Goal: Find contact information: Find contact information

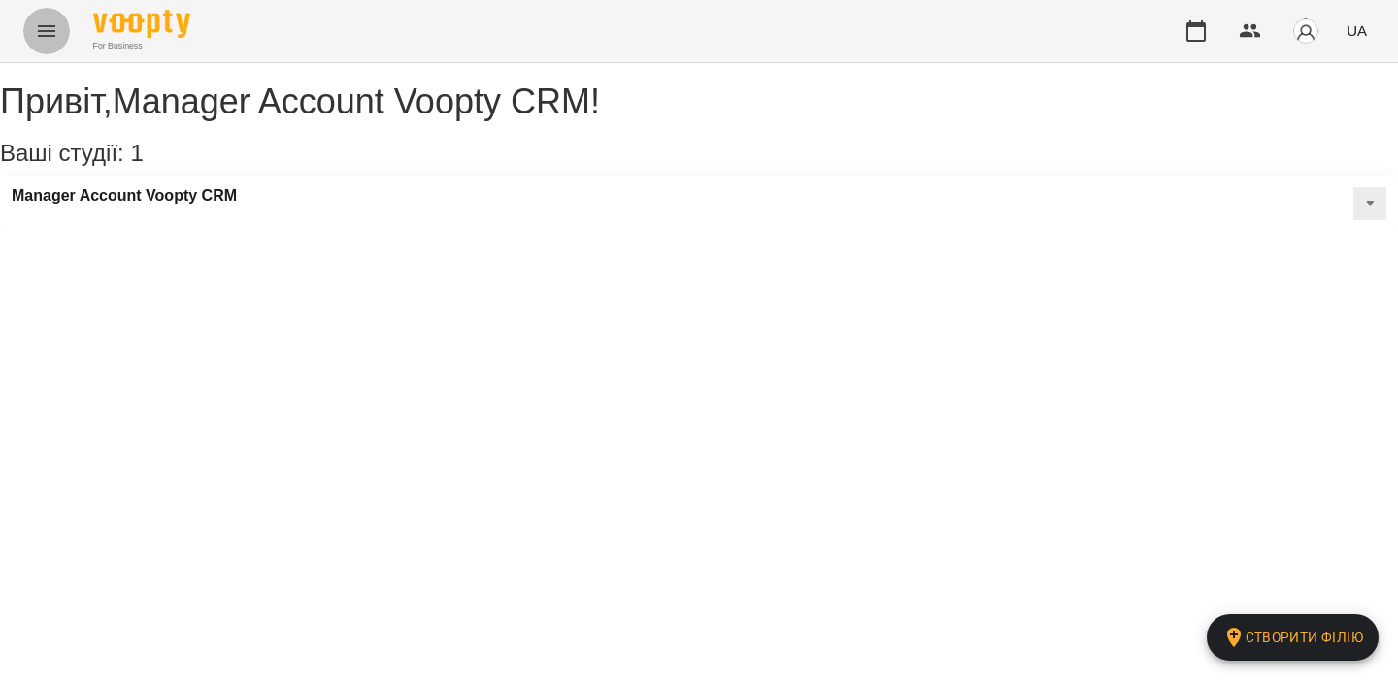
click at [43, 25] on icon "Menu" at bounding box center [46, 30] width 23 height 23
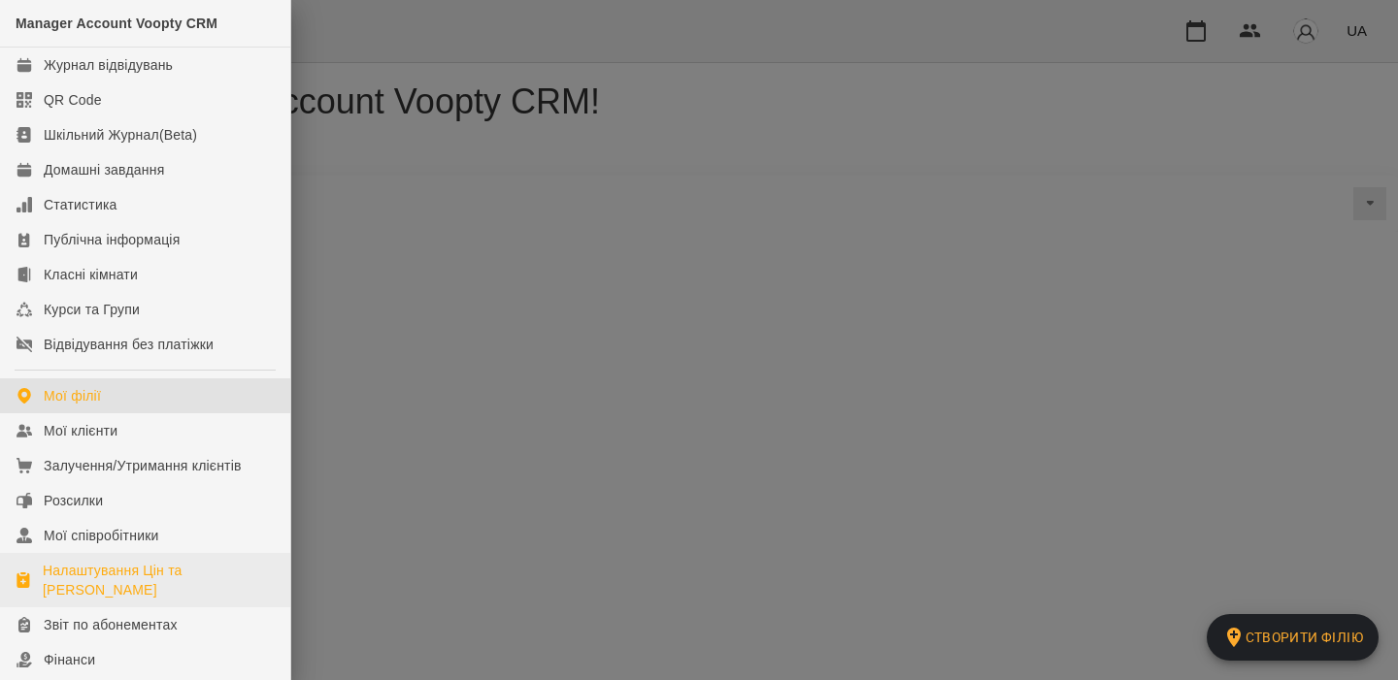
scroll to position [266, 0]
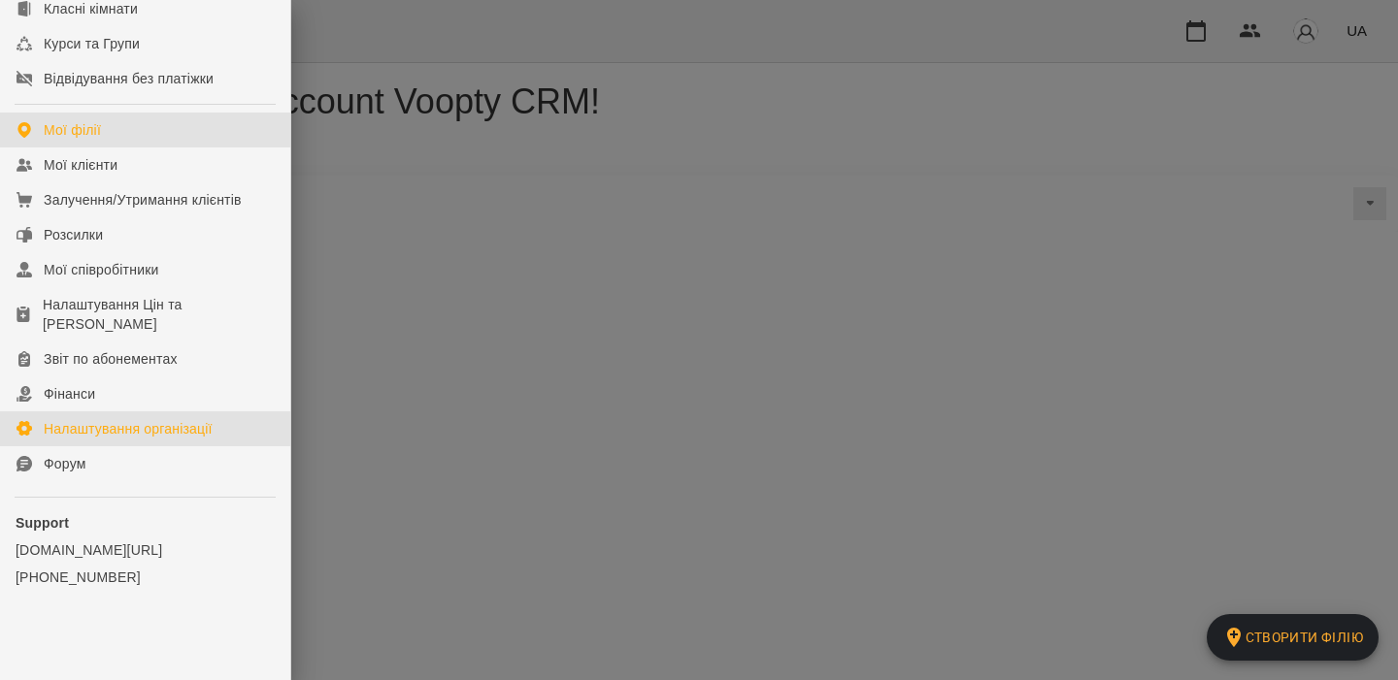
click at [196, 424] on div "Налаштування організації" at bounding box center [128, 428] width 169 height 19
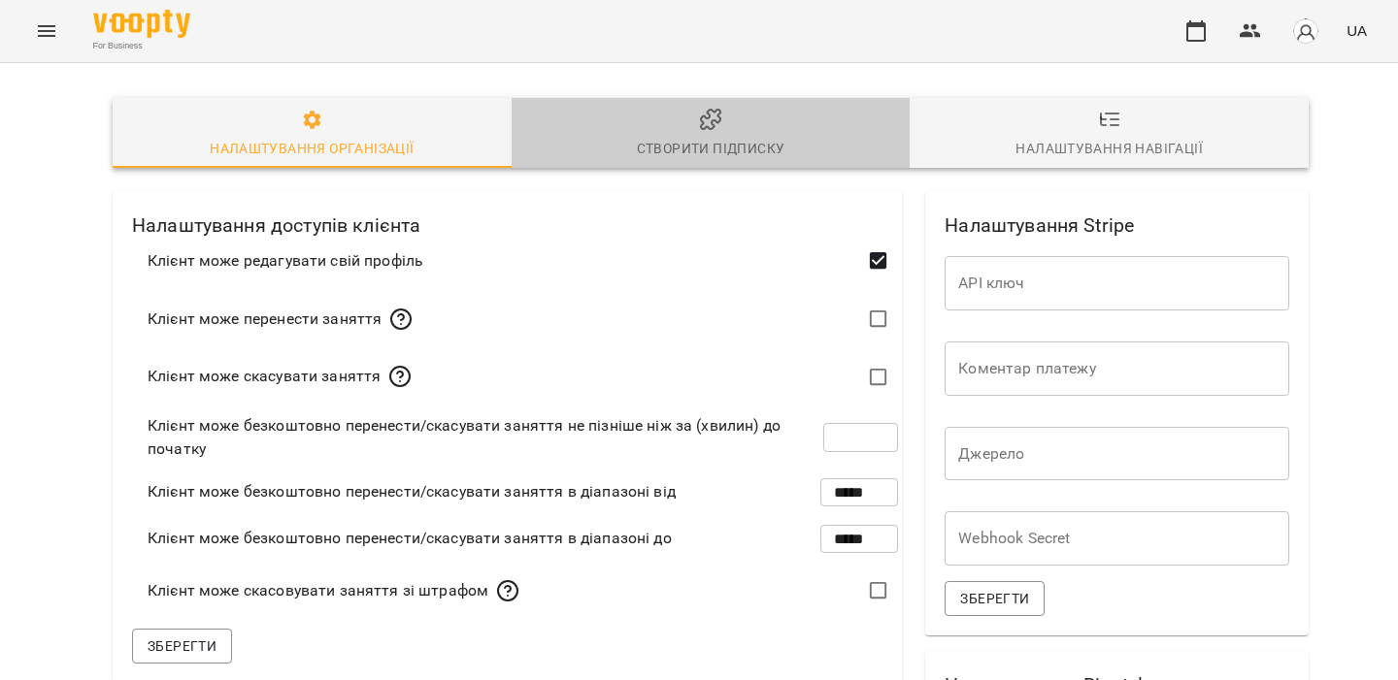
click at [716, 121] on icon "button" at bounding box center [710, 119] width 19 height 19
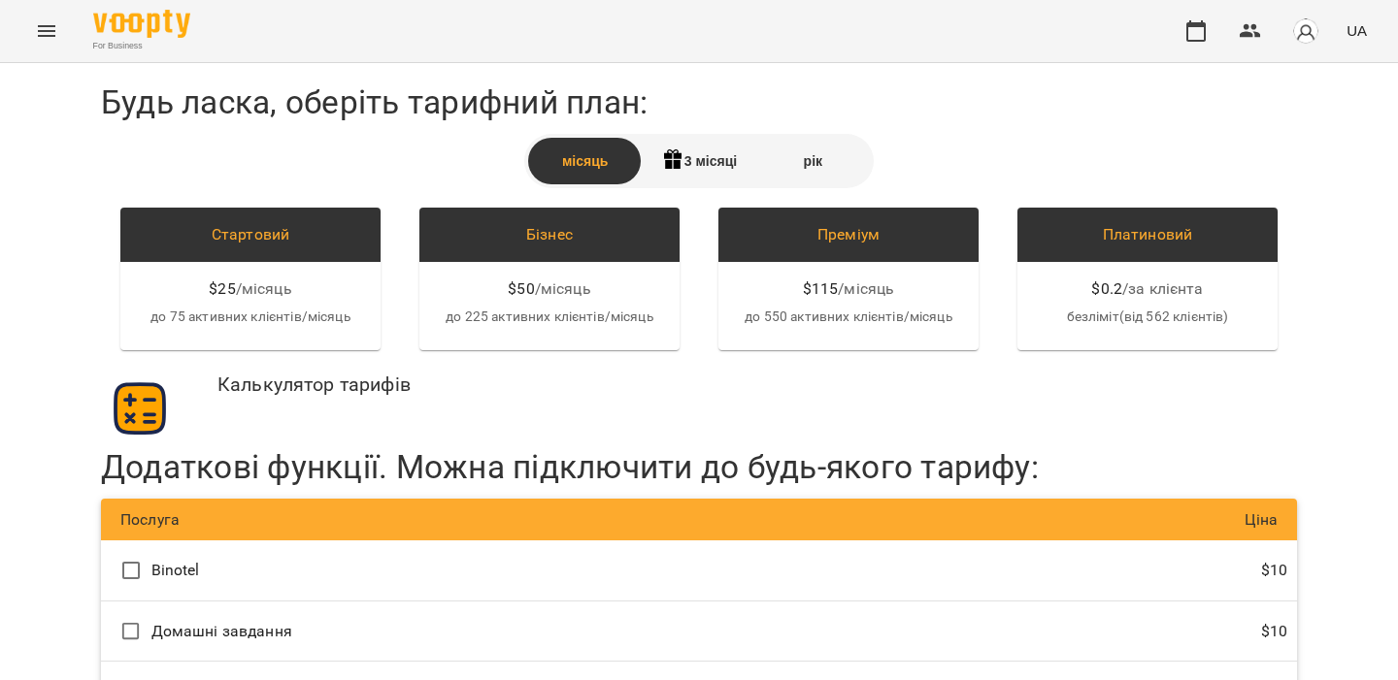
click at [1300, 34] on img "button" at bounding box center [1305, 30] width 27 height 27
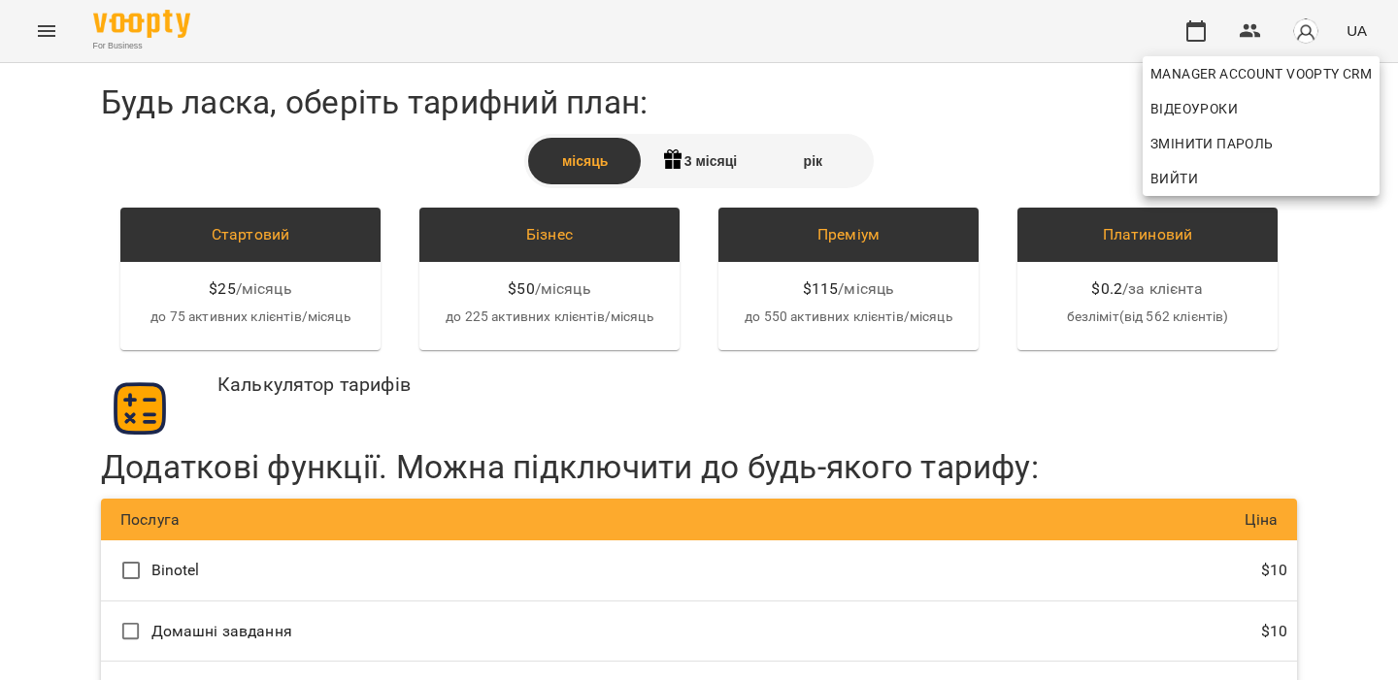
click at [1254, 189] on span "Вийти" at bounding box center [1260, 178] width 221 height 23
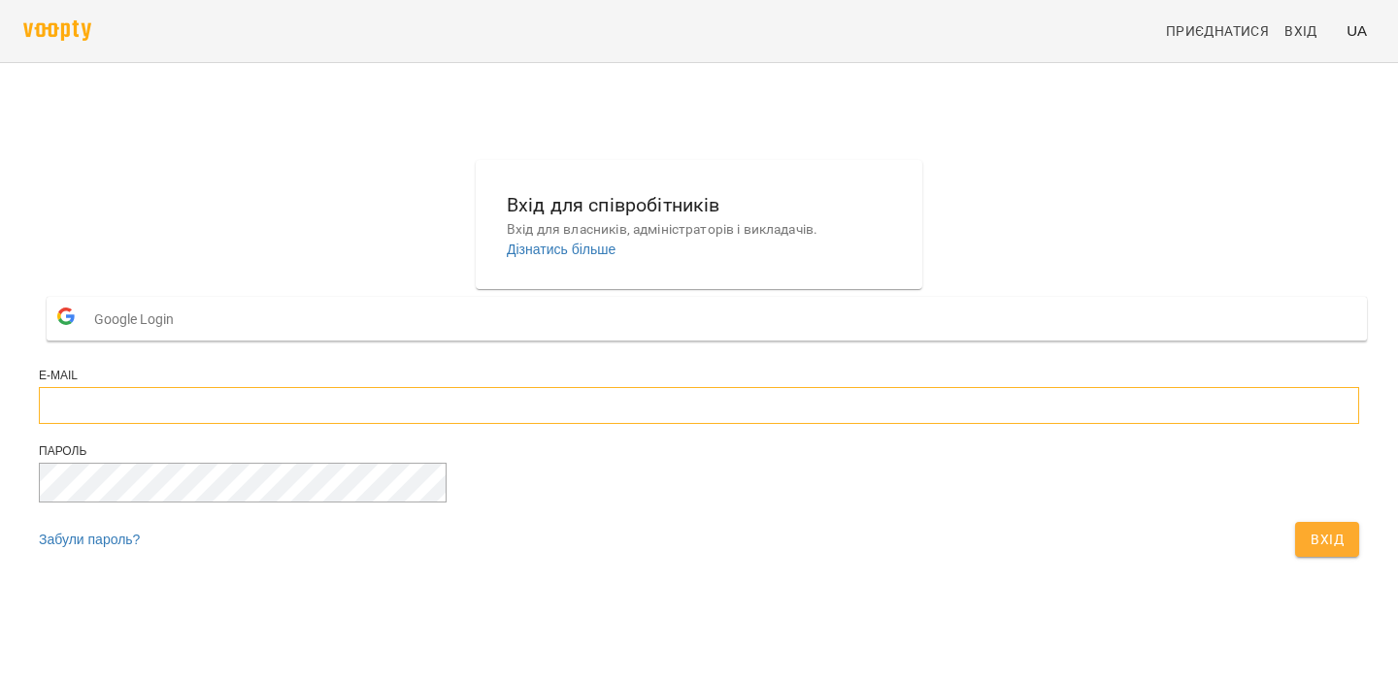
type input "**********"
click at [1310, 551] on span "Вхід" at bounding box center [1326, 539] width 33 height 23
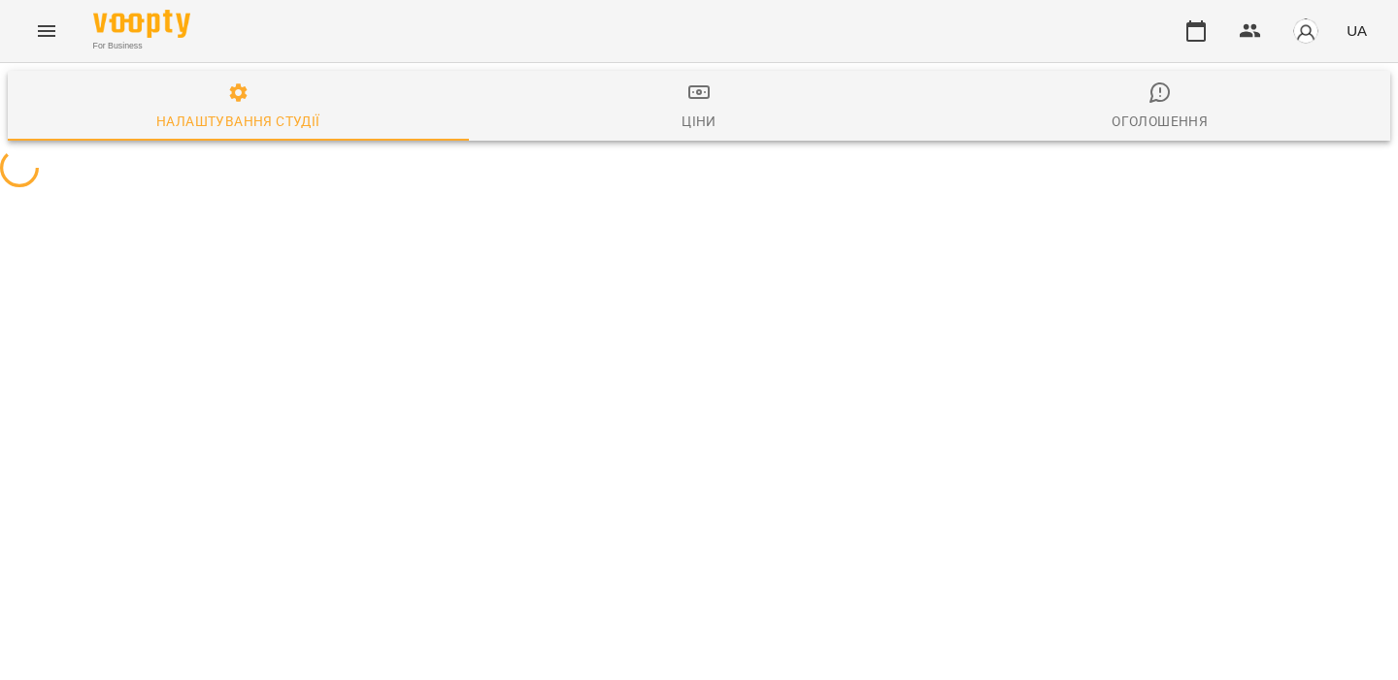
select select "**"
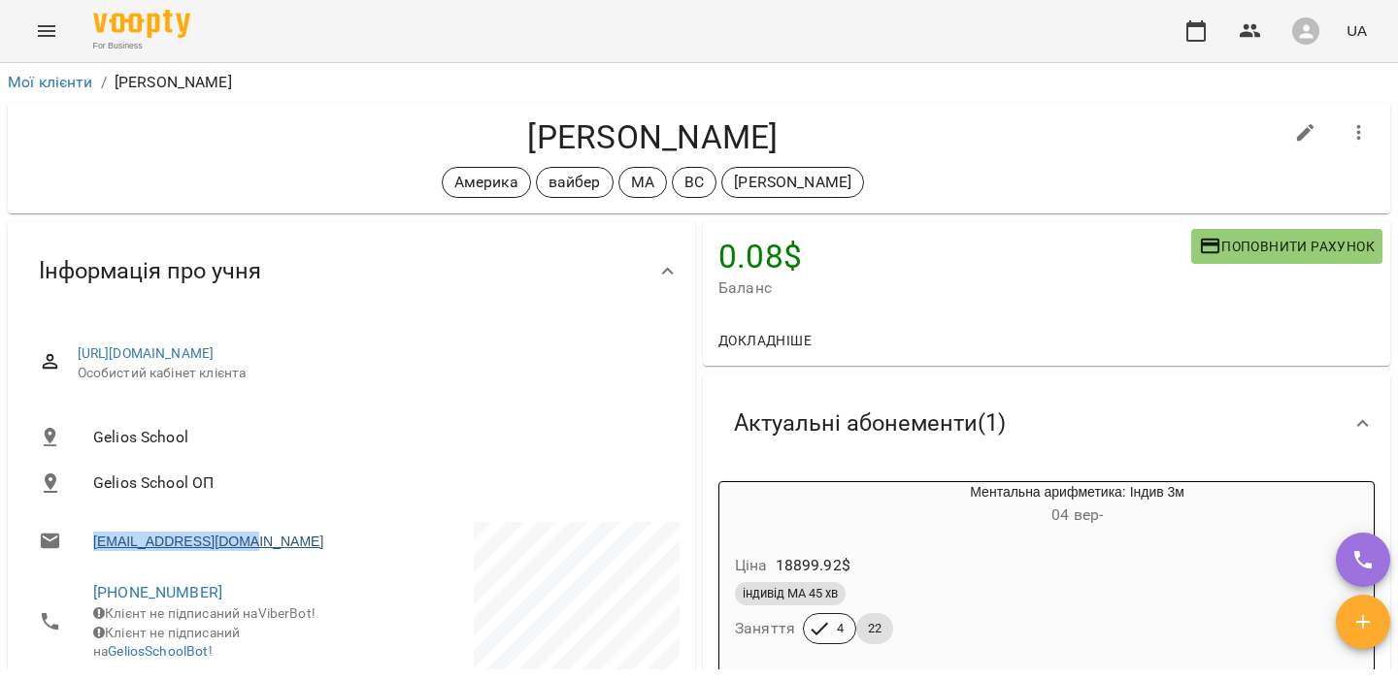
drag, startPoint x: 274, startPoint y: 563, endPoint x: 93, endPoint y: 561, distance: 180.5
click at [93, 561] on li "[EMAIL_ADDRESS][DOMAIN_NAME]" at bounding box center [185, 541] width 324 height 39
copy link "[EMAIL_ADDRESS][DOMAIN_NAME]"
click at [453, 461] on li "Gelios School" at bounding box center [351, 437] width 656 height 47
click at [1312, 37] on icon "button" at bounding box center [1306, 31] width 14 height 14
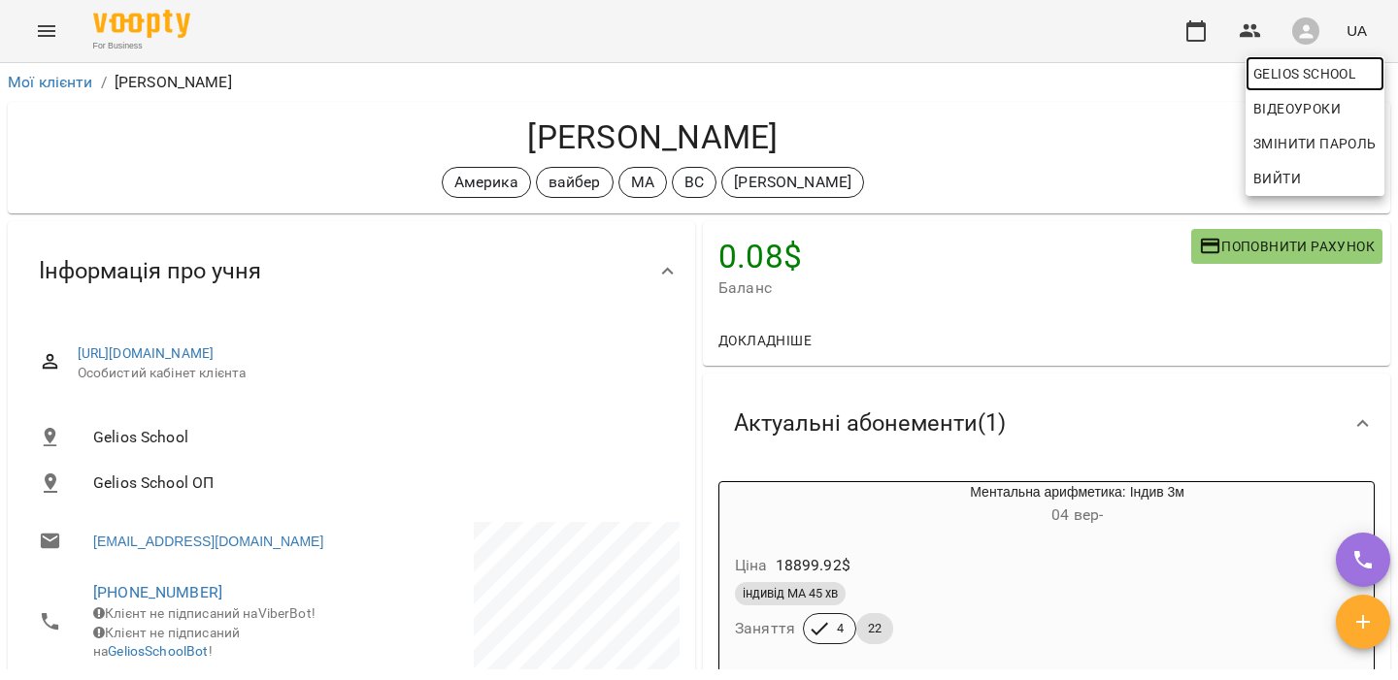
click at [1296, 67] on span "Gelios School" at bounding box center [1314, 73] width 123 height 23
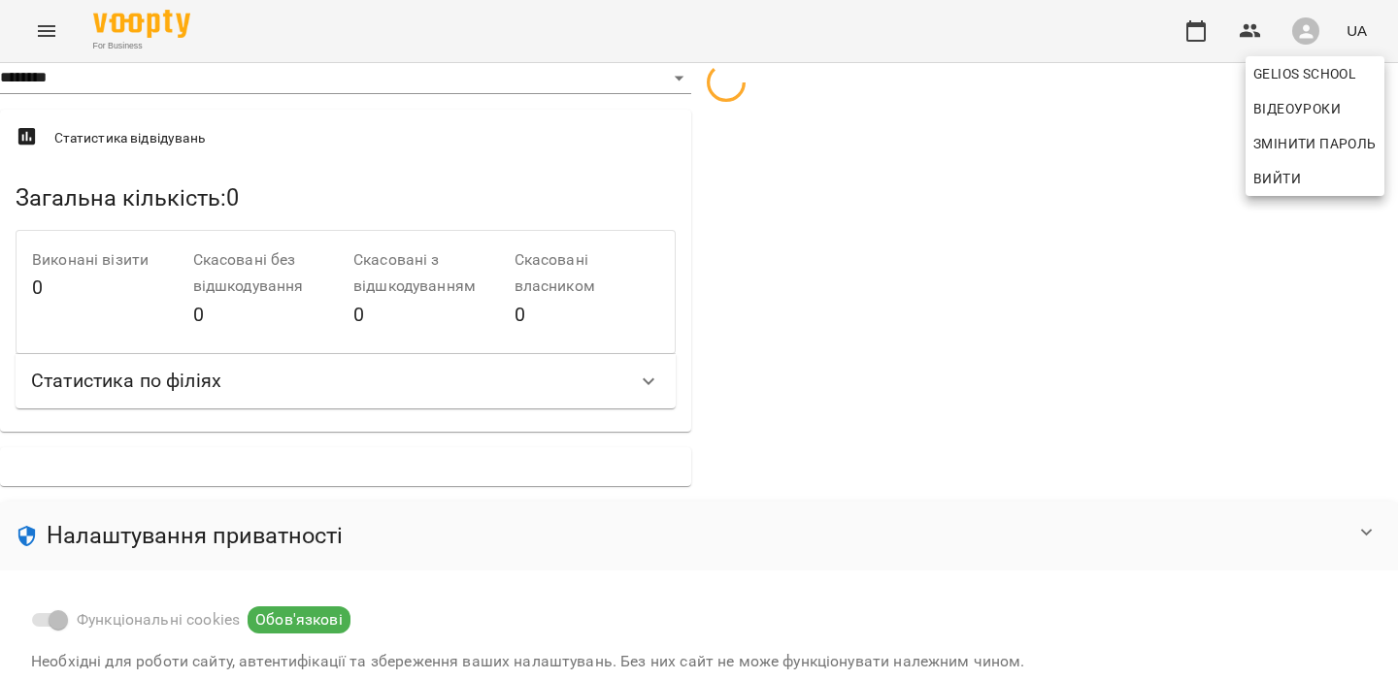
select select "**"
select select "**********"
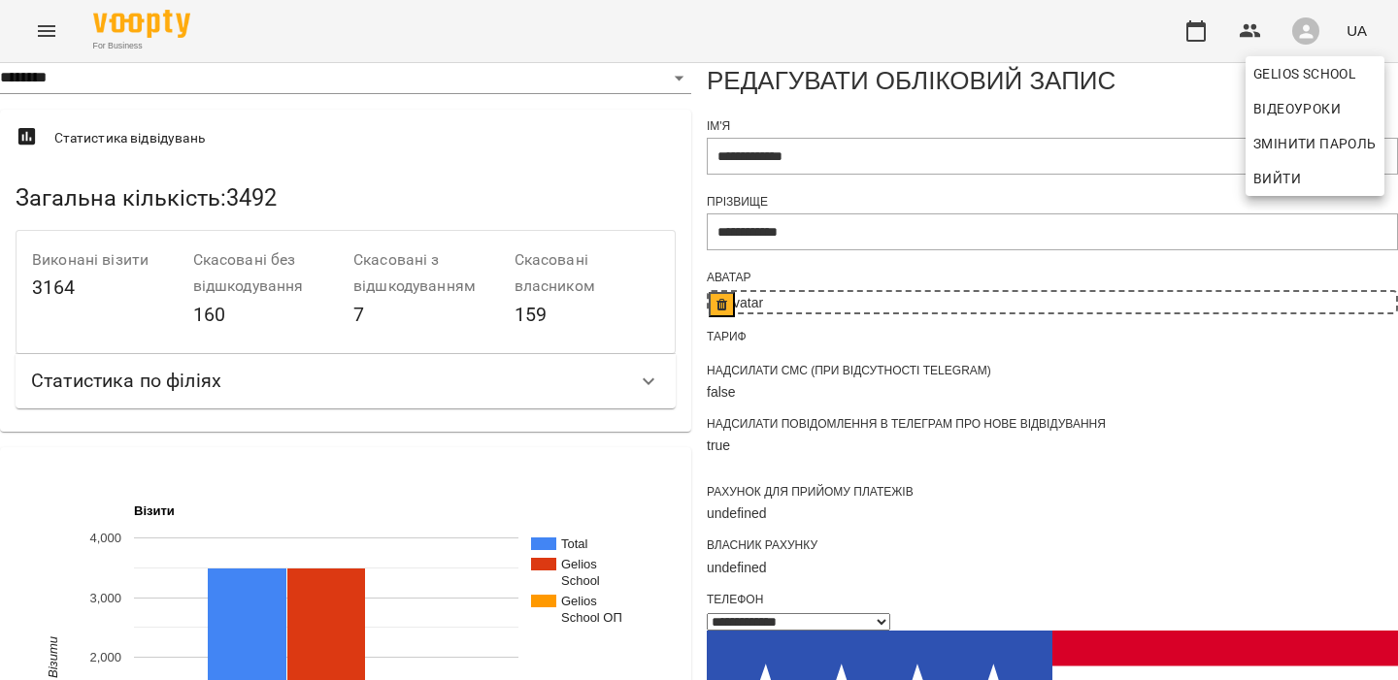
click at [728, 322] on div at bounding box center [699, 340] width 1398 height 680
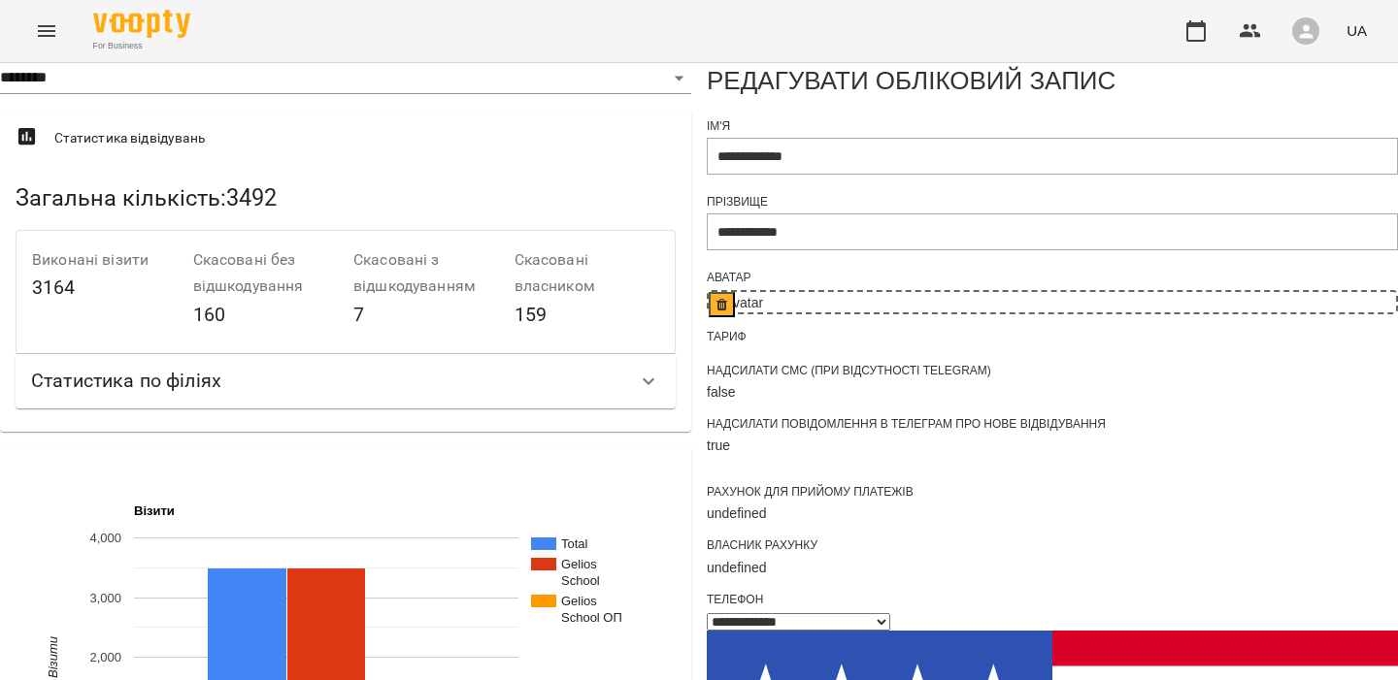
click at [51, 34] on icon "Menu" at bounding box center [46, 30] width 23 height 23
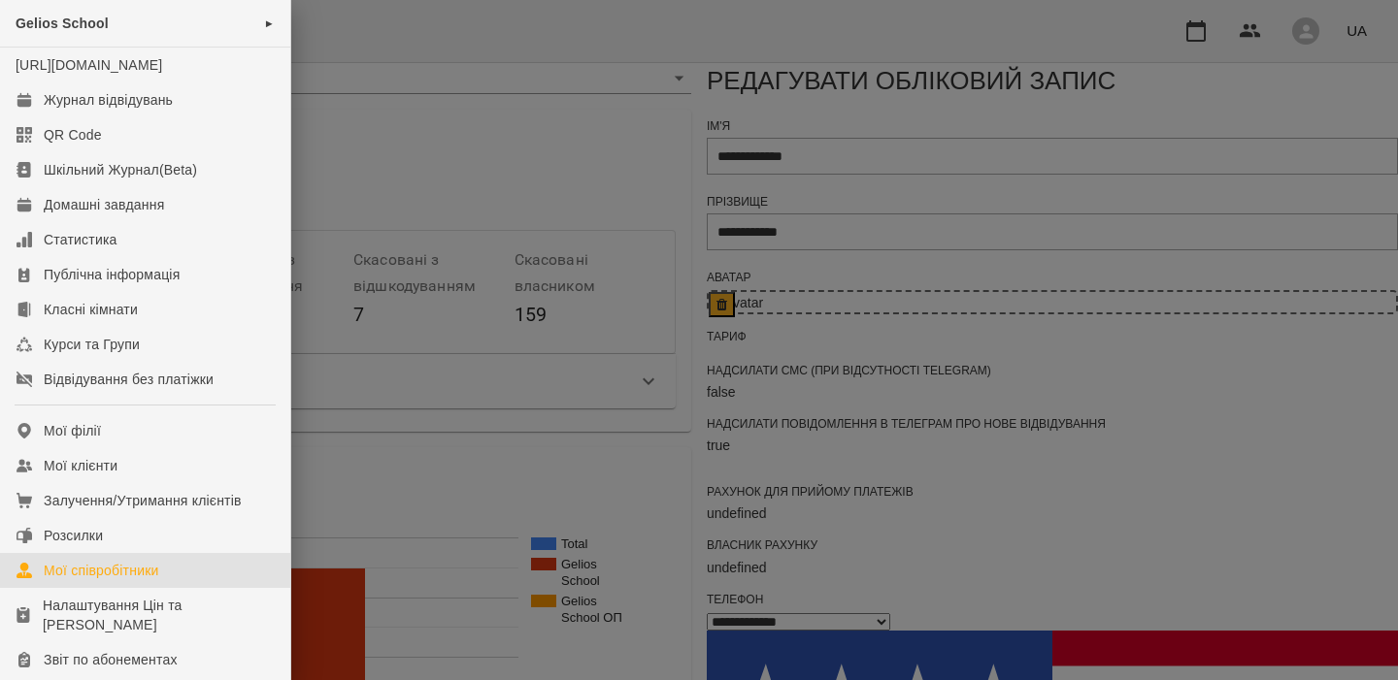
click at [133, 580] on div "Мої співробітники" at bounding box center [102, 570] width 116 height 19
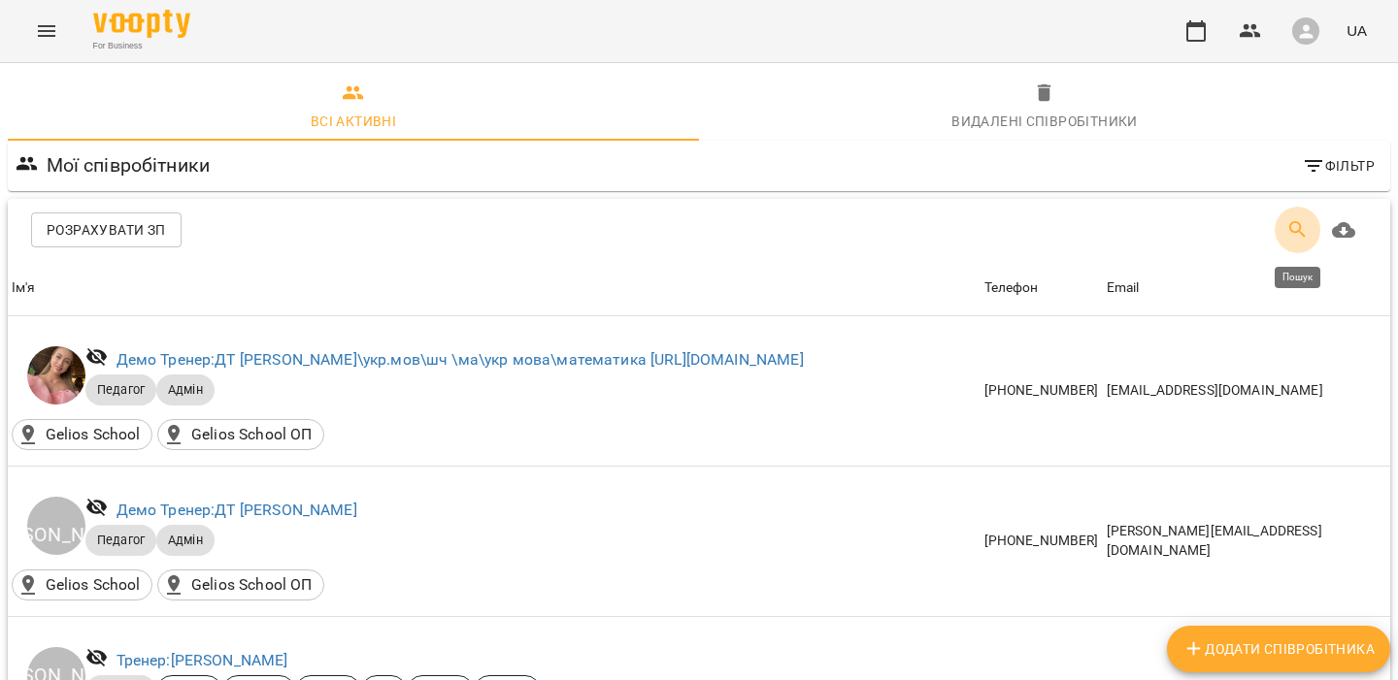
click at [1296, 228] on icon "Пошук" at bounding box center [1297, 229] width 23 height 23
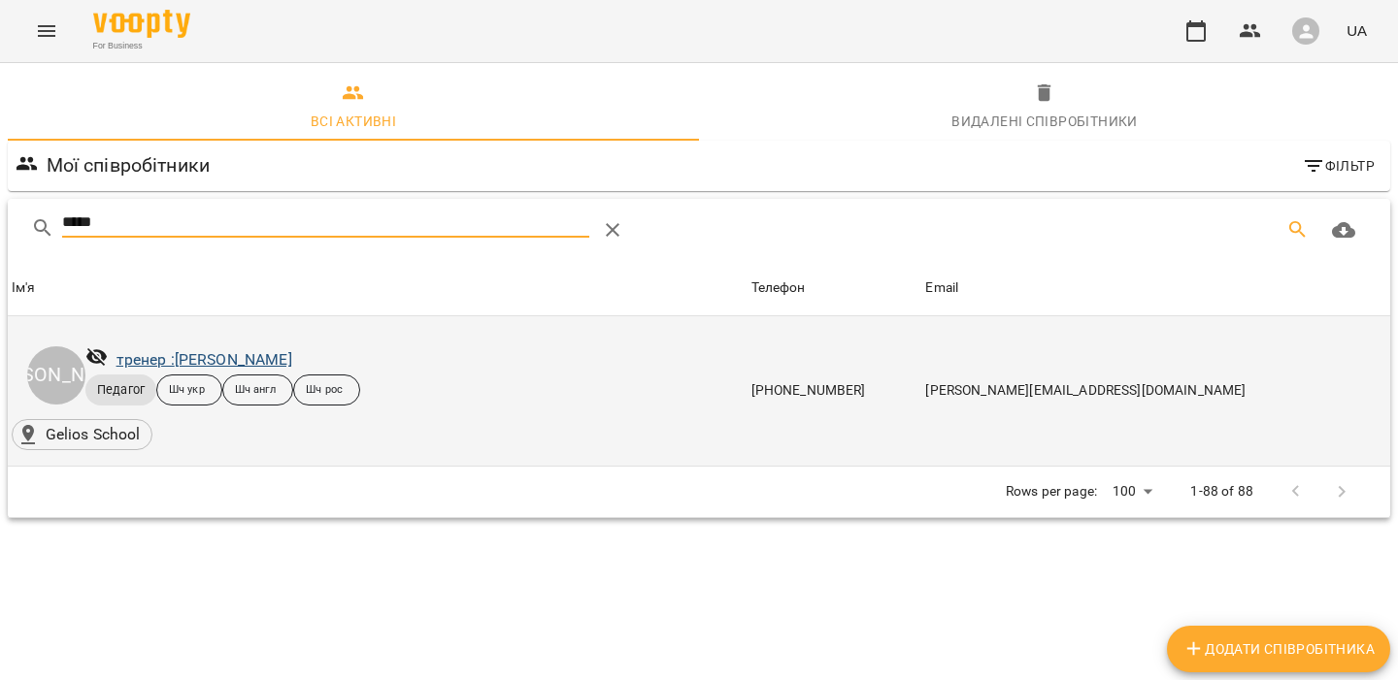
type input "*****"
click at [163, 367] on link "тренер : [PERSON_NAME]" at bounding box center [204, 359] width 176 height 18
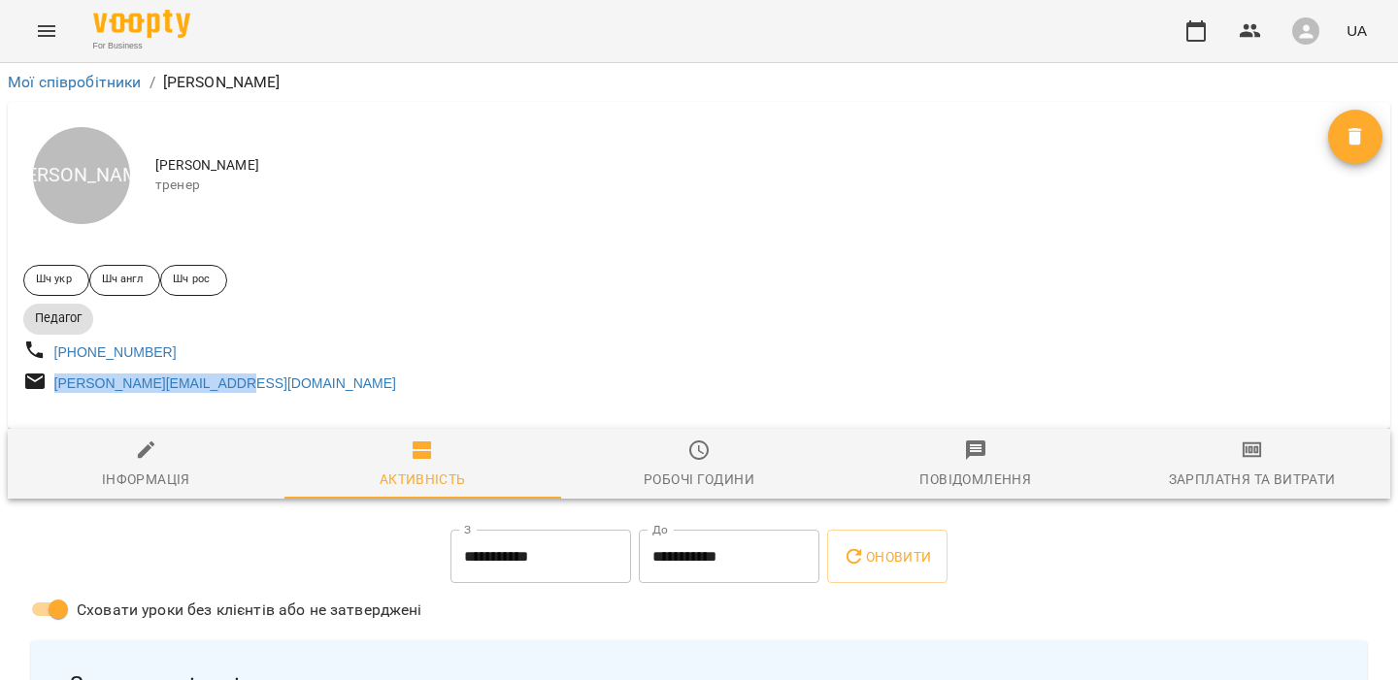
drag, startPoint x: 243, startPoint y: 391, endPoint x: 49, endPoint y: 399, distance: 194.3
click at [49, 399] on div "[PERSON_NAME][EMAIL_ADDRESS][DOMAIN_NAME]" at bounding box center [358, 384] width 679 height 36
copy link "[PERSON_NAME][EMAIL_ADDRESS][DOMAIN_NAME]"
